Goal: Navigation & Orientation: Understand site structure

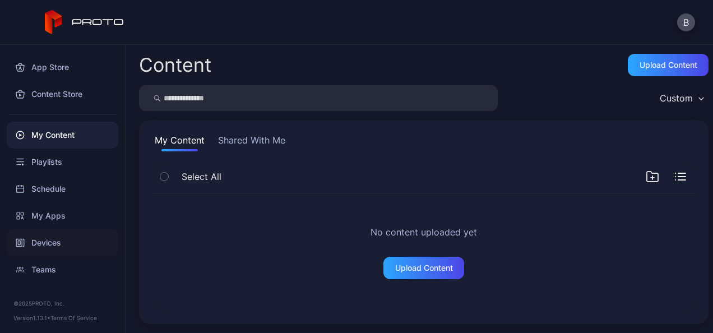
click at [52, 241] on div "Devices" at bounding box center [63, 242] width 112 height 27
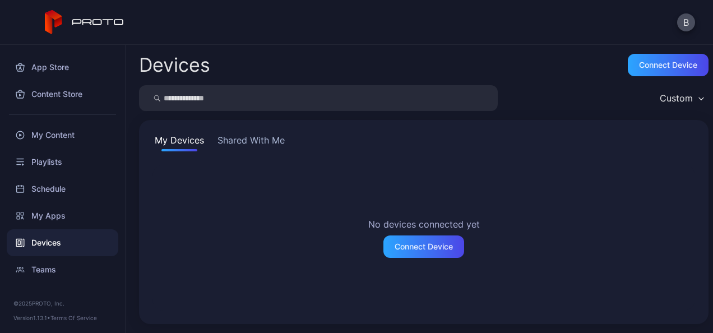
click at [245, 138] on button "Shared With Me" at bounding box center [251, 142] width 72 height 18
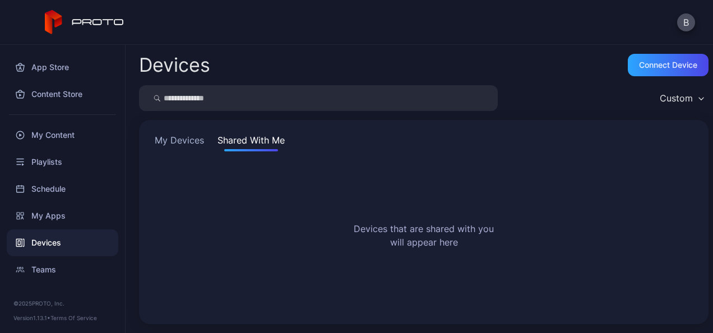
click at [187, 135] on button "My Devices" at bounding box center [180, 142] width 54 height 18
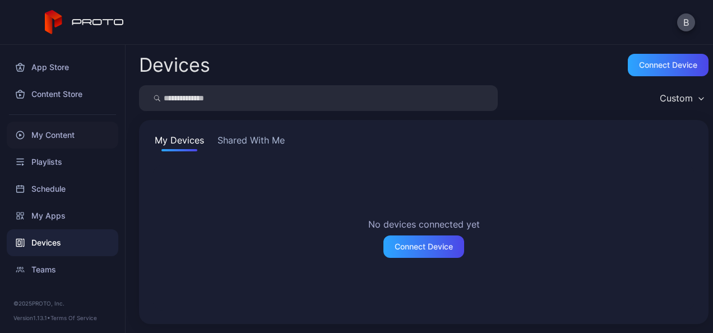
click at [57, 129] on div "My Content" at bounding box center [63, 135] width 112 height 27
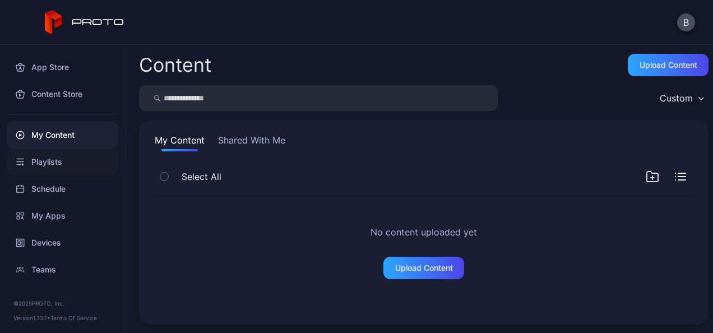
click at [55, 153] on div "Playlists" at bounding box center [63, 162] width 112 height 27
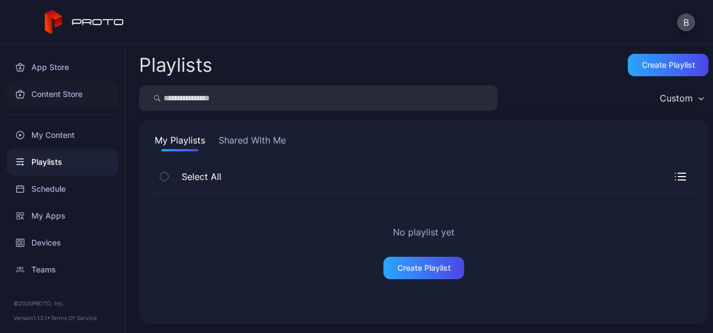
click at [62, 85] on div "Content Store" at bounding box center [63, 94] width 112 height 27
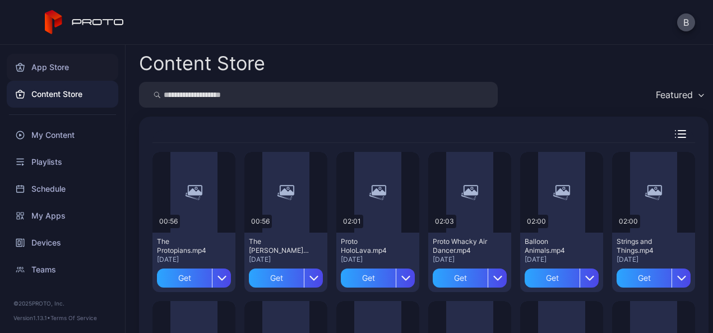
click at [58, 61] on div "App Store" at bounding box center [63, 67] width 112 height 27
